Goal: Book appointment/travel/reservation

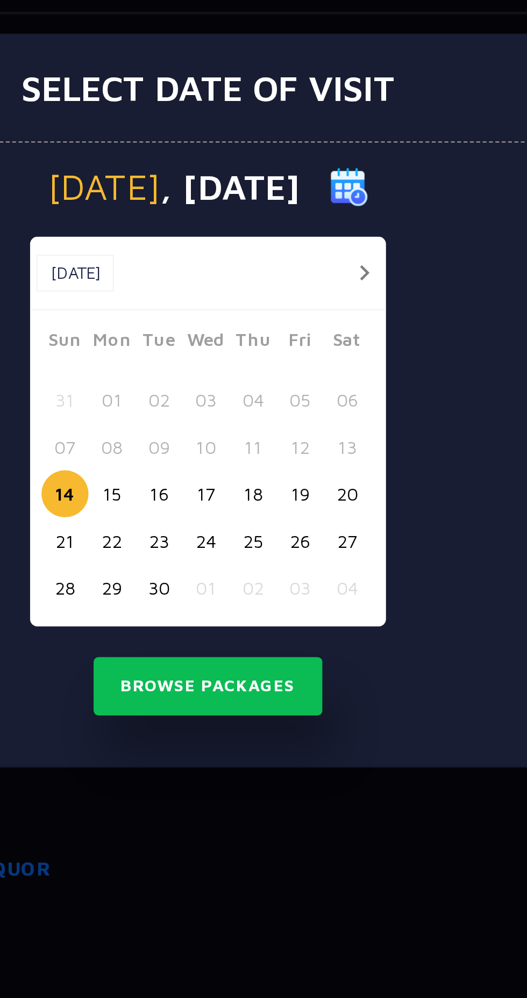
click at [322, 440] on div at bounding box center [326, 444] width 20 height 13
click at [329, 446] on button "button" at bounding box center [328, 444] width 13 height 13
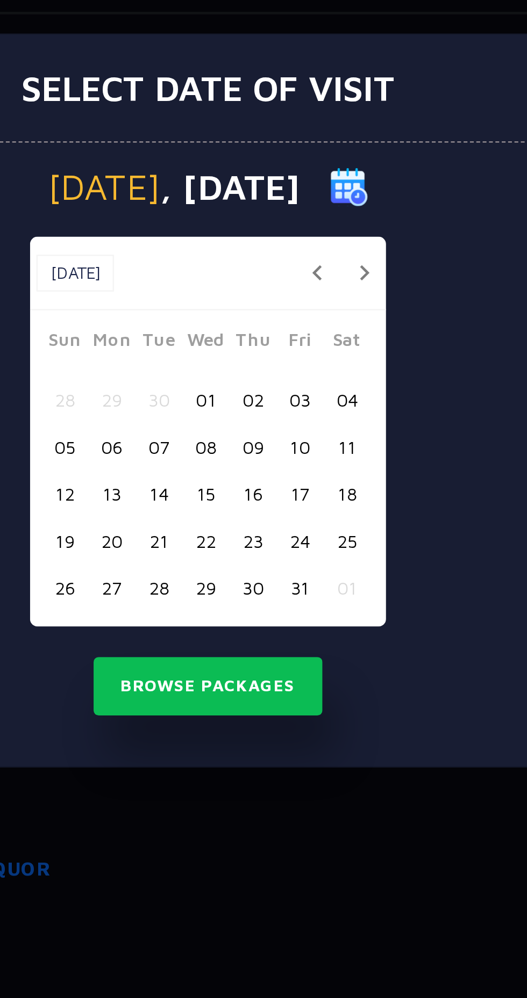
click at [329, 445] on button "button" at bounding box center [328, 444] width 13 height 13
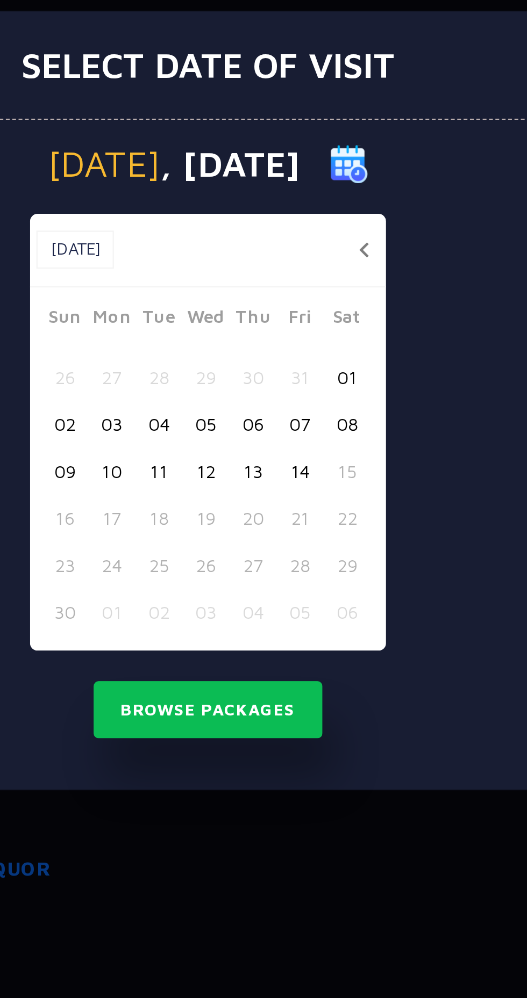
click at [323, 436] on button "button" at bounding box center [328, 435] width 13 height 13
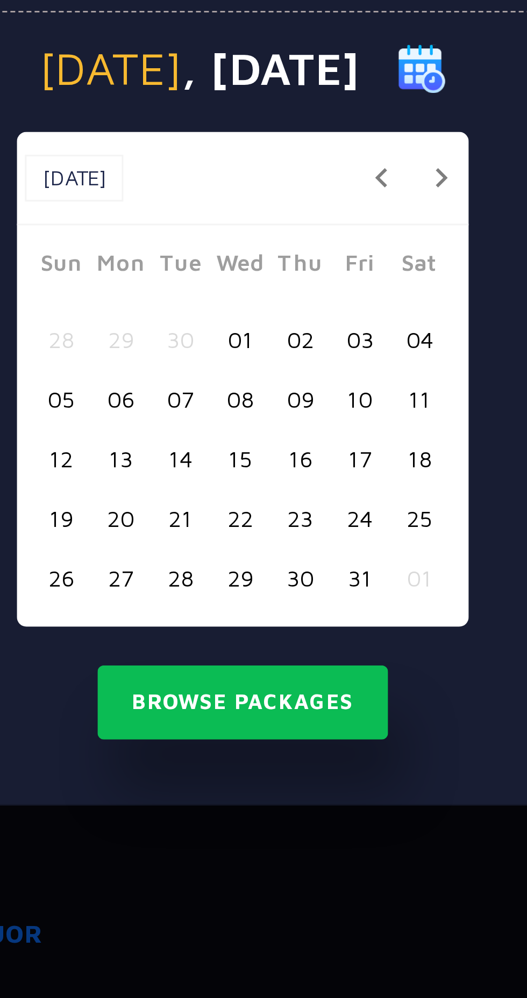
click at [225, 539] on button "13" at bounding box center [223, 539] width 20 height 20
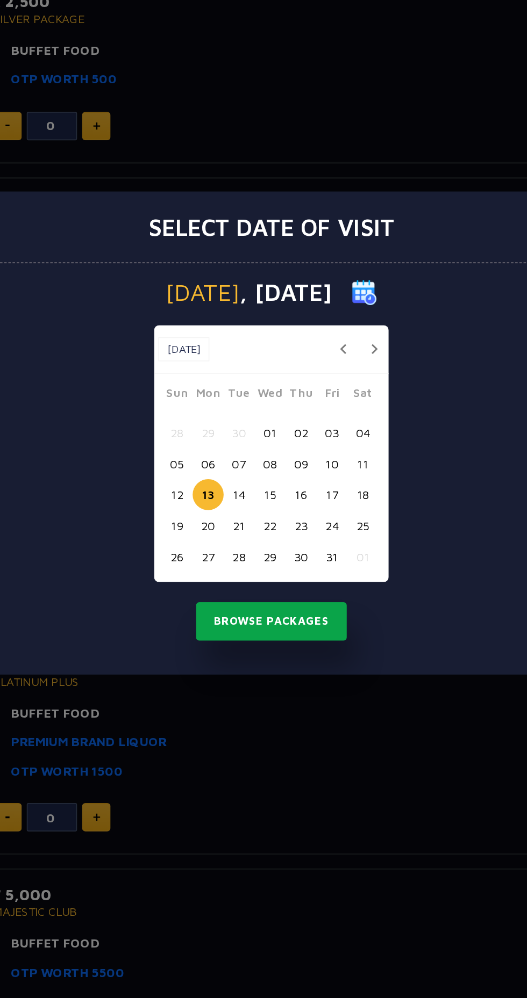
click at [289, 625] on button "Browse Packages" at bounding box center [263, 620] width 97 height 25
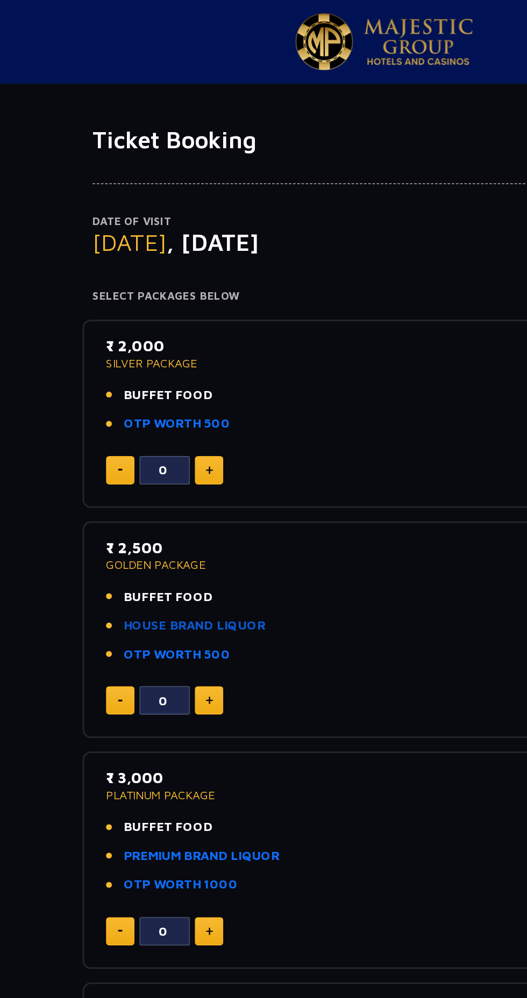
click at [174, 398] on link "HOUSE BRAND LIQUOR" at bounding box center [141, 401] width 91 height 12
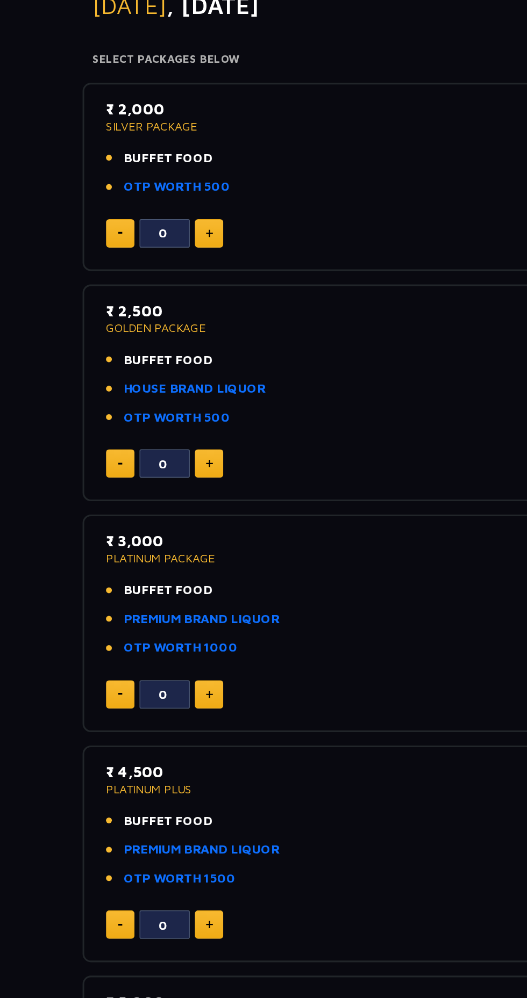
click at [149, 595] on img at bounding box center [151, 597] width 5 height 5
type input "1"
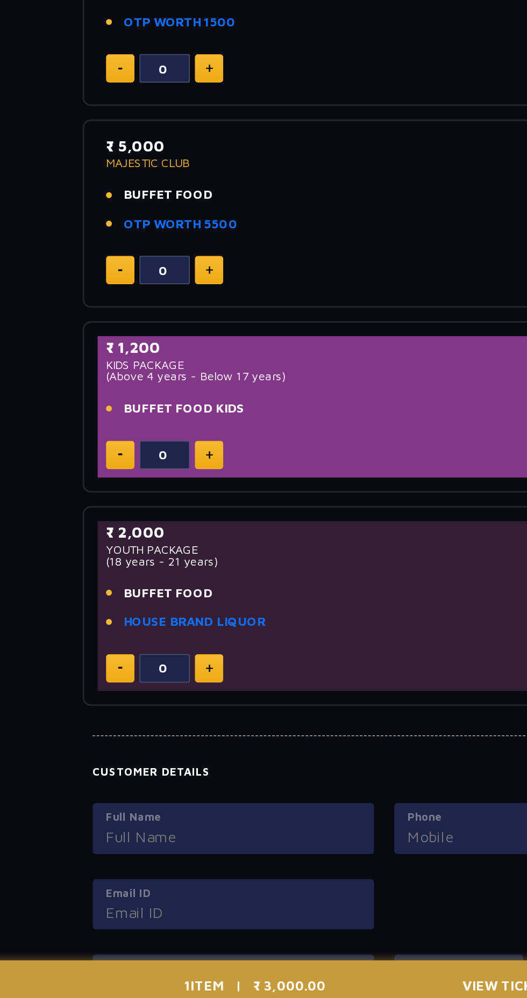
scroll to position [356, 0]
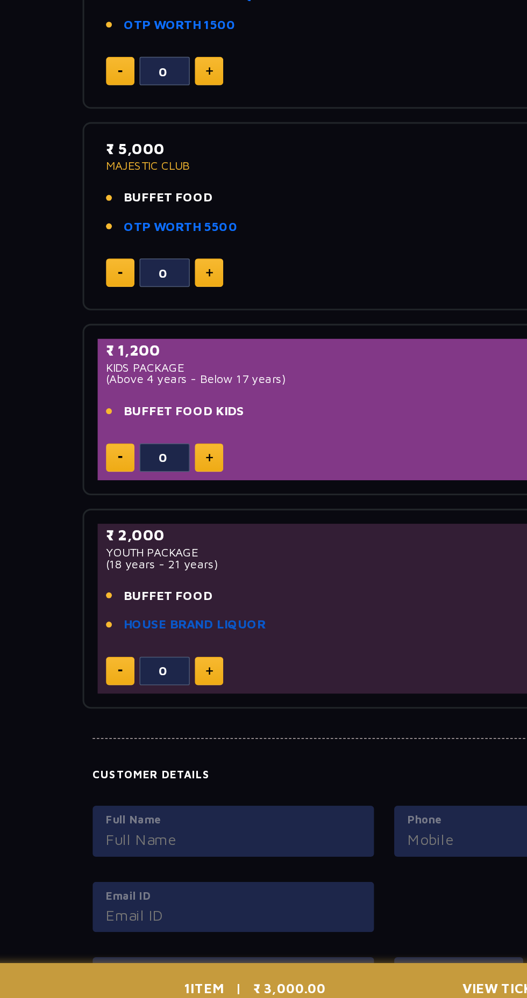
click at [171, 742] on link "HOUSE BRAND LIQUOR" at bounding box center [141, 745] width 91 height 12
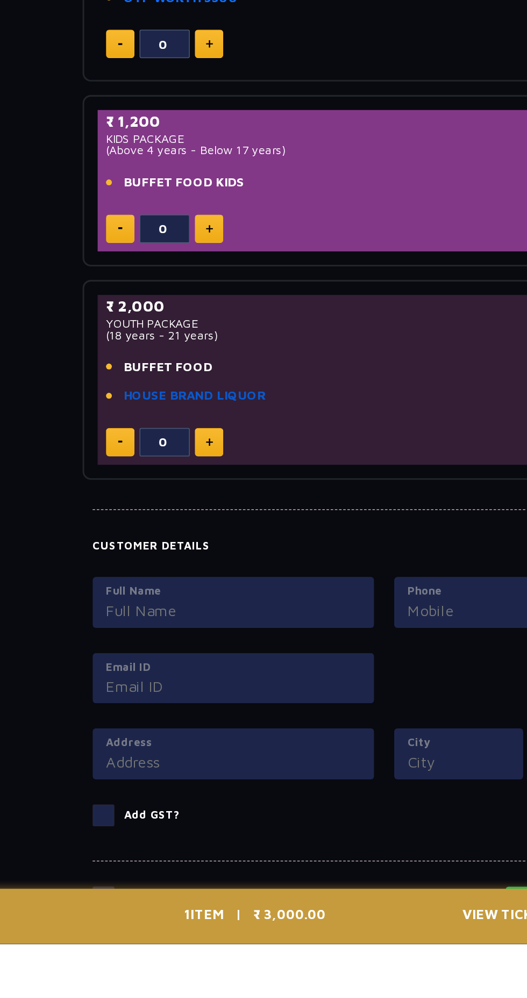
scroll to position [527, 0]
